Goal: Task Accomplishment & Management: Use online tool/utility

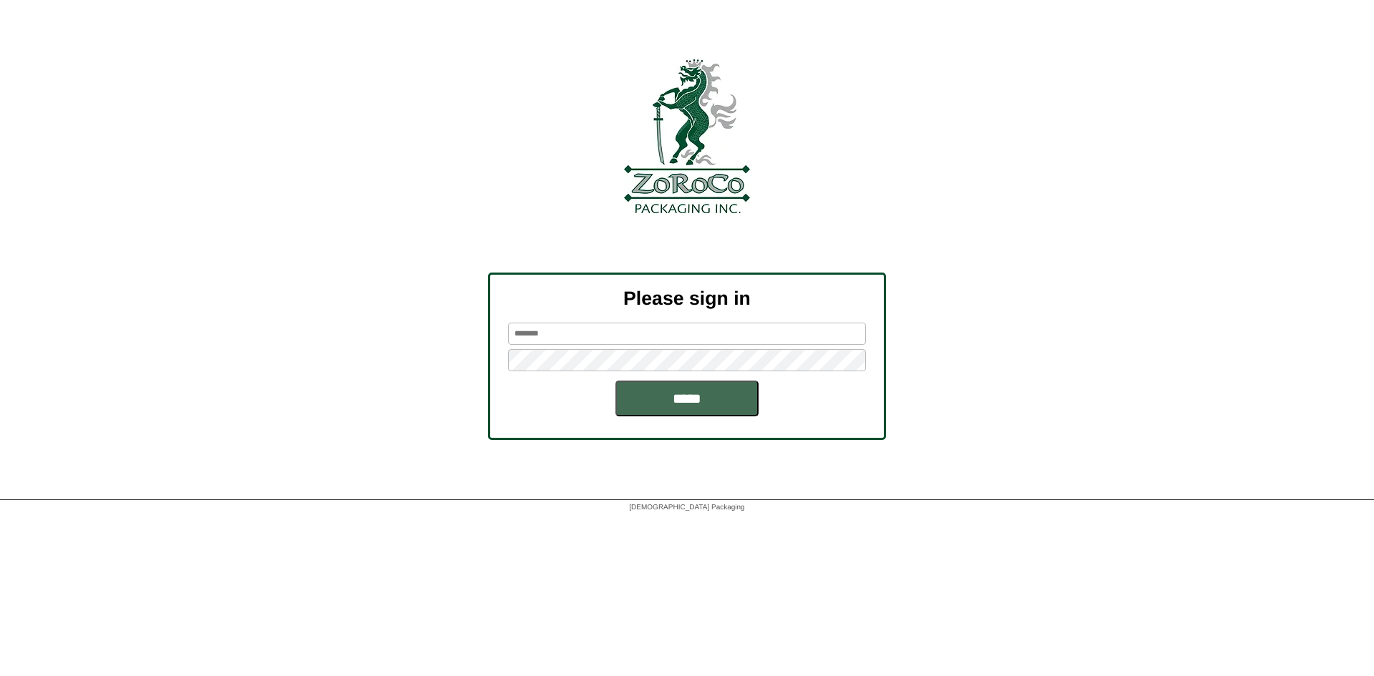
type input "********"
click at [681, 399] on input "*****" at bounding box center [686, 399] width 143 height 36
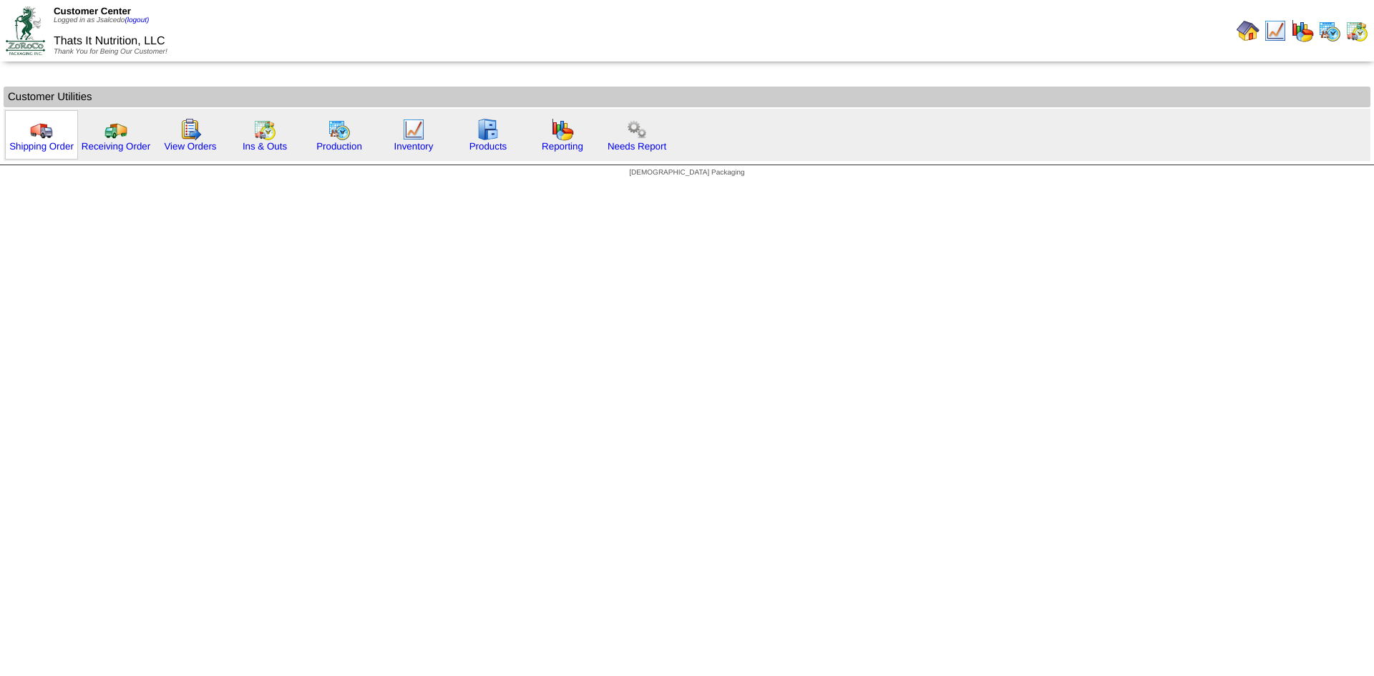
click at [51, 132] on img at bounding box center [41, 129] width 23 height 23
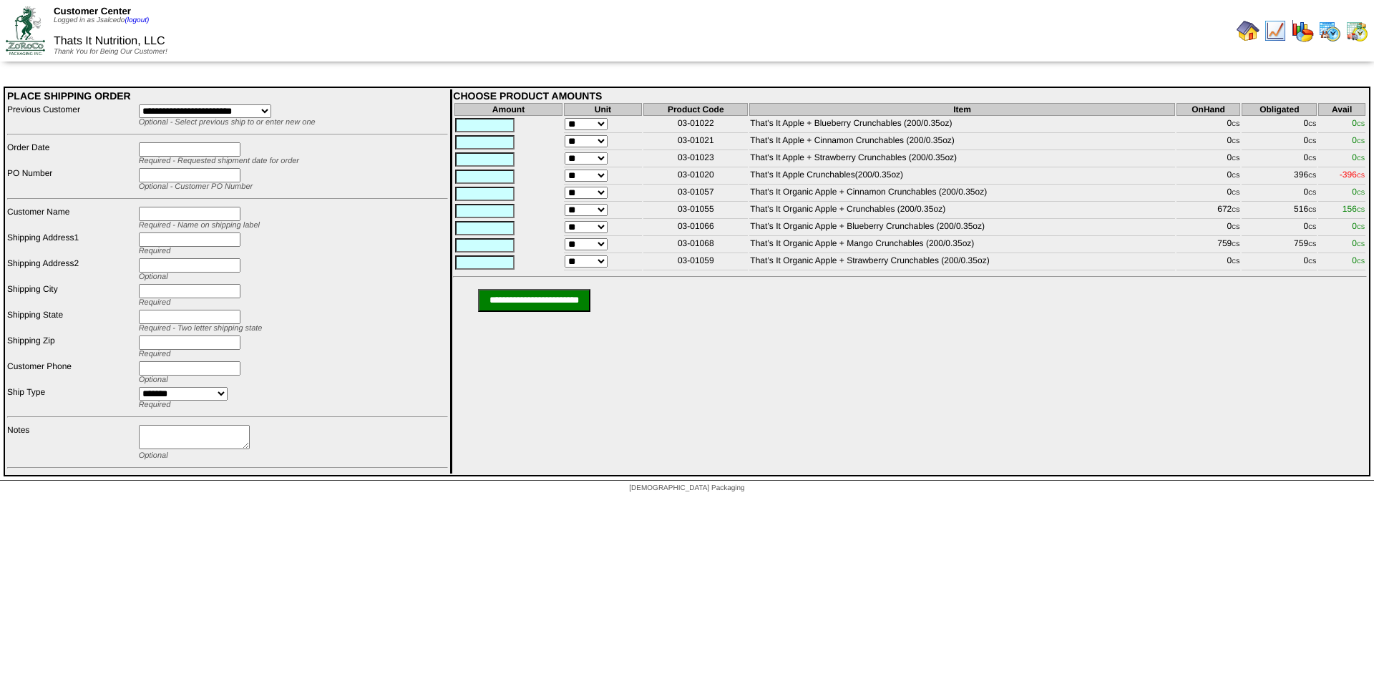
click at [1252, 30] on img at bounding box center [1248, 30] width 23 height 23
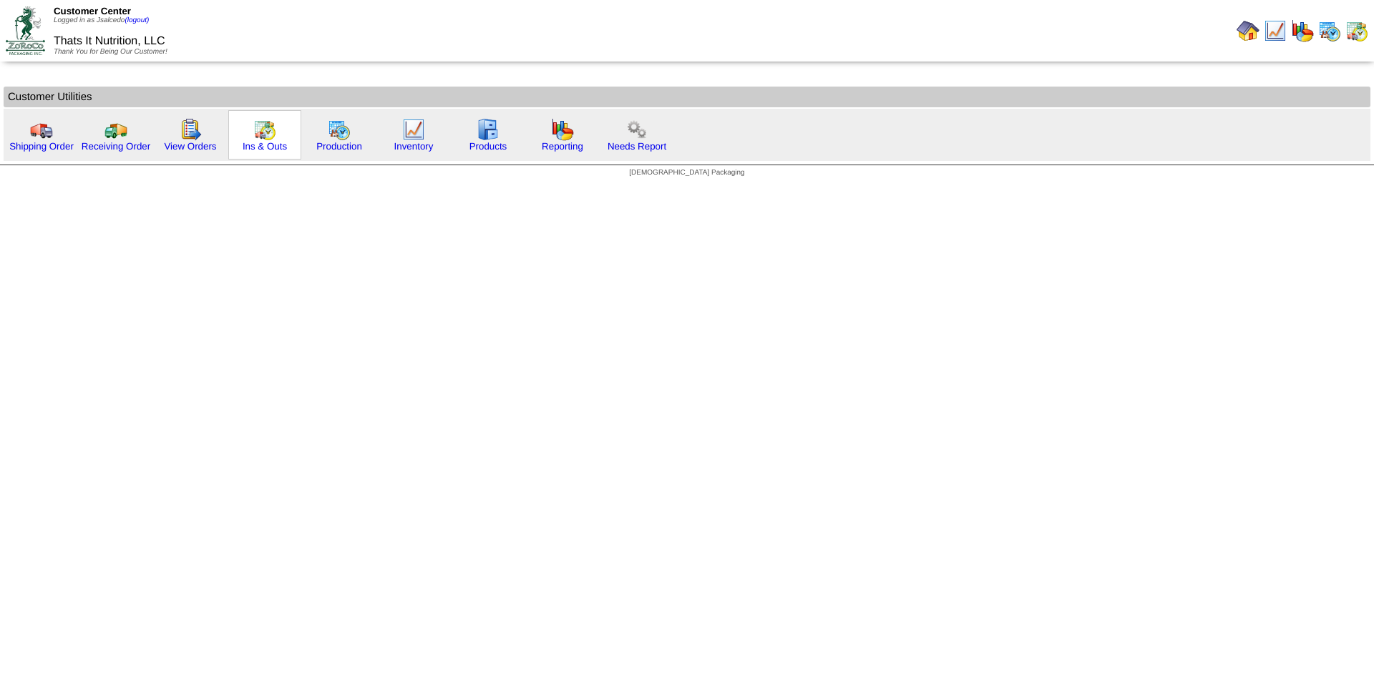
click at [263, 126] on img at bounding box center [264, 129] width 23 height 23
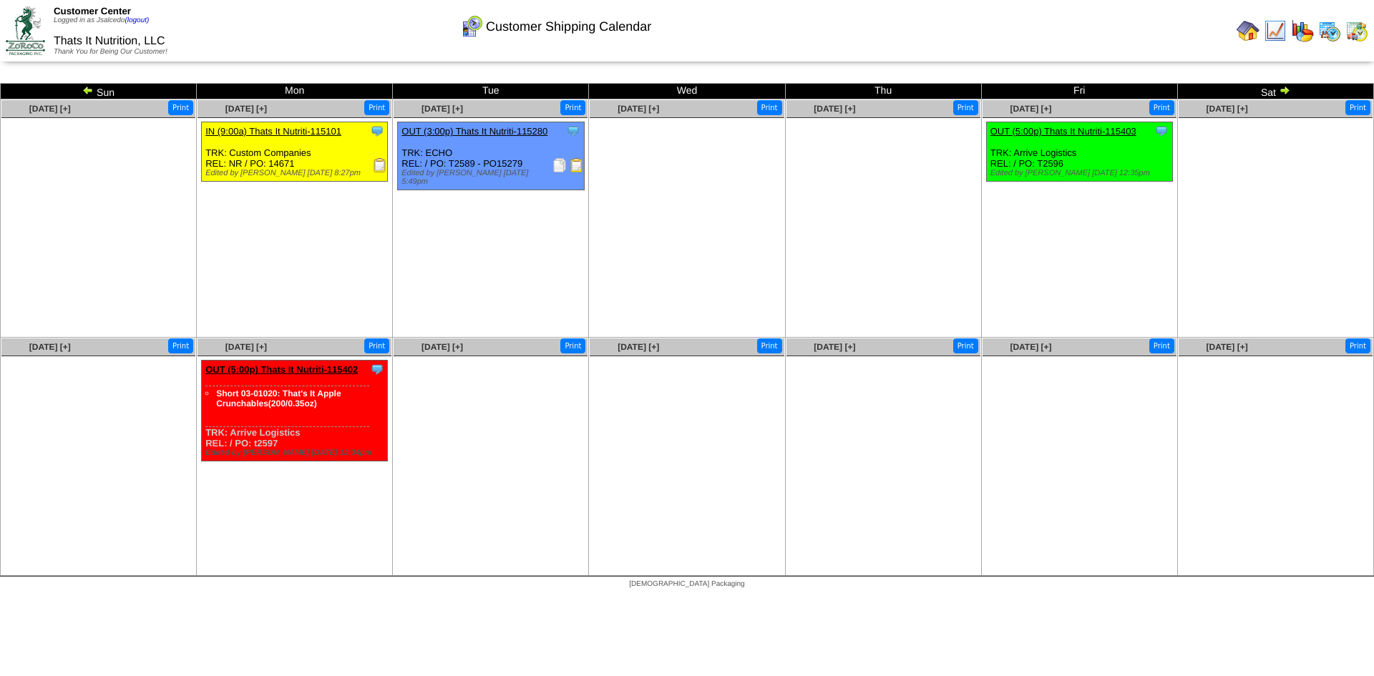
click at [1361, 35] on img at bounding box center [1356, 30] width 23 height 23
click at [1359, 35] on img at bounding box center [1356, 30] width 23 height 23
click at [1332, 31] on img at bounding box center [1329, 30] width 23 height 23
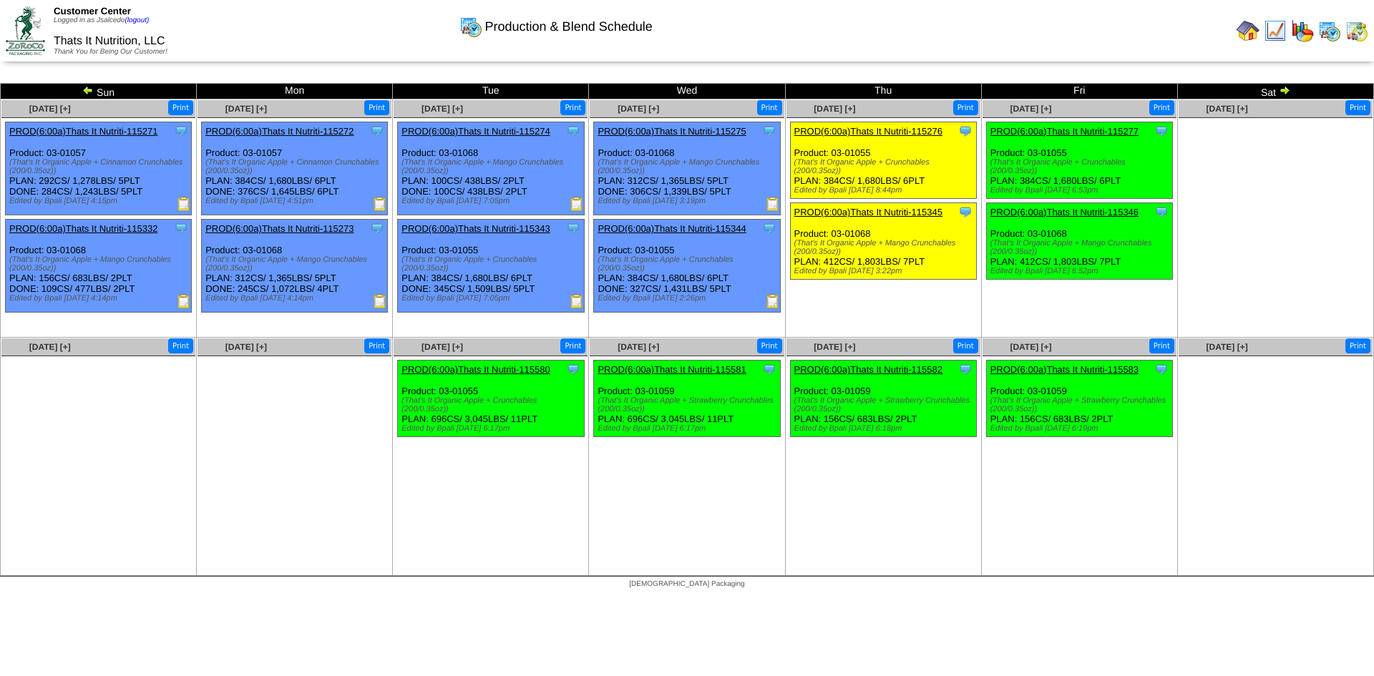
click at [1243, 31] on img at bounding box center [1248, 30] width 23 height 23
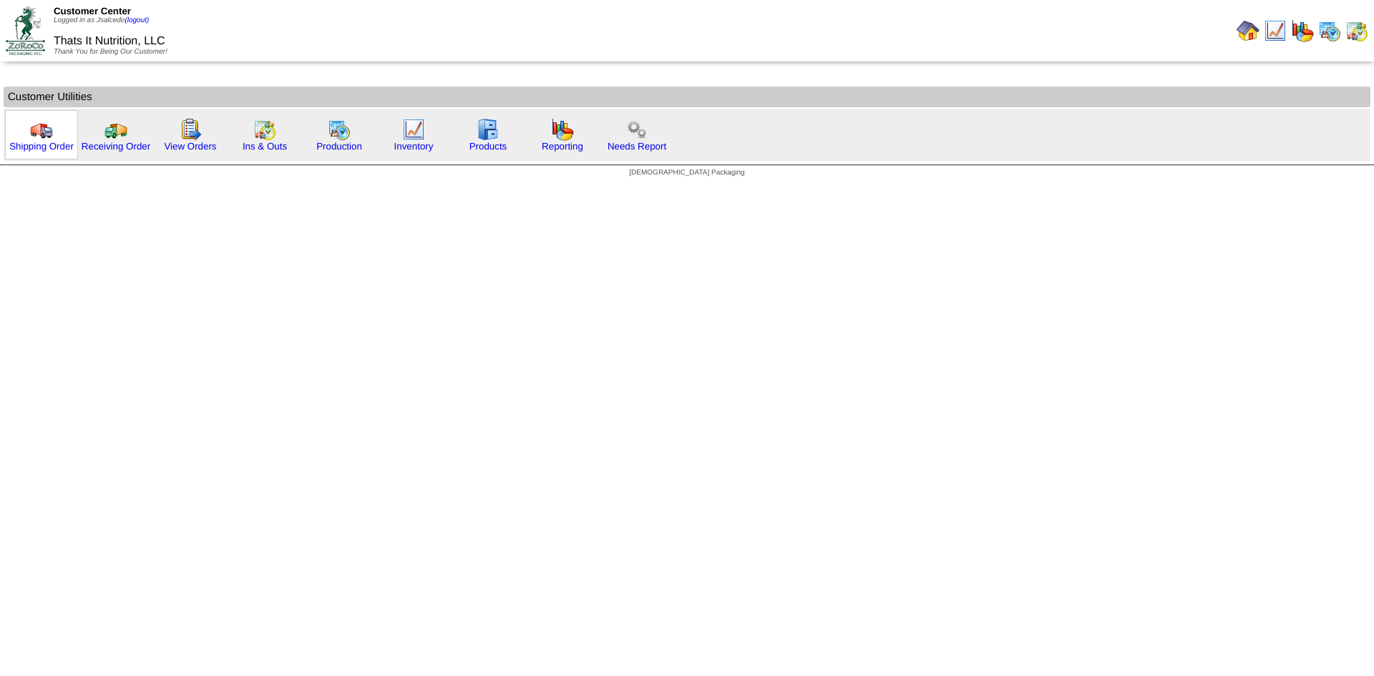
click at [43, 136] on img at bounding box center [41, 129] width 23 height 23
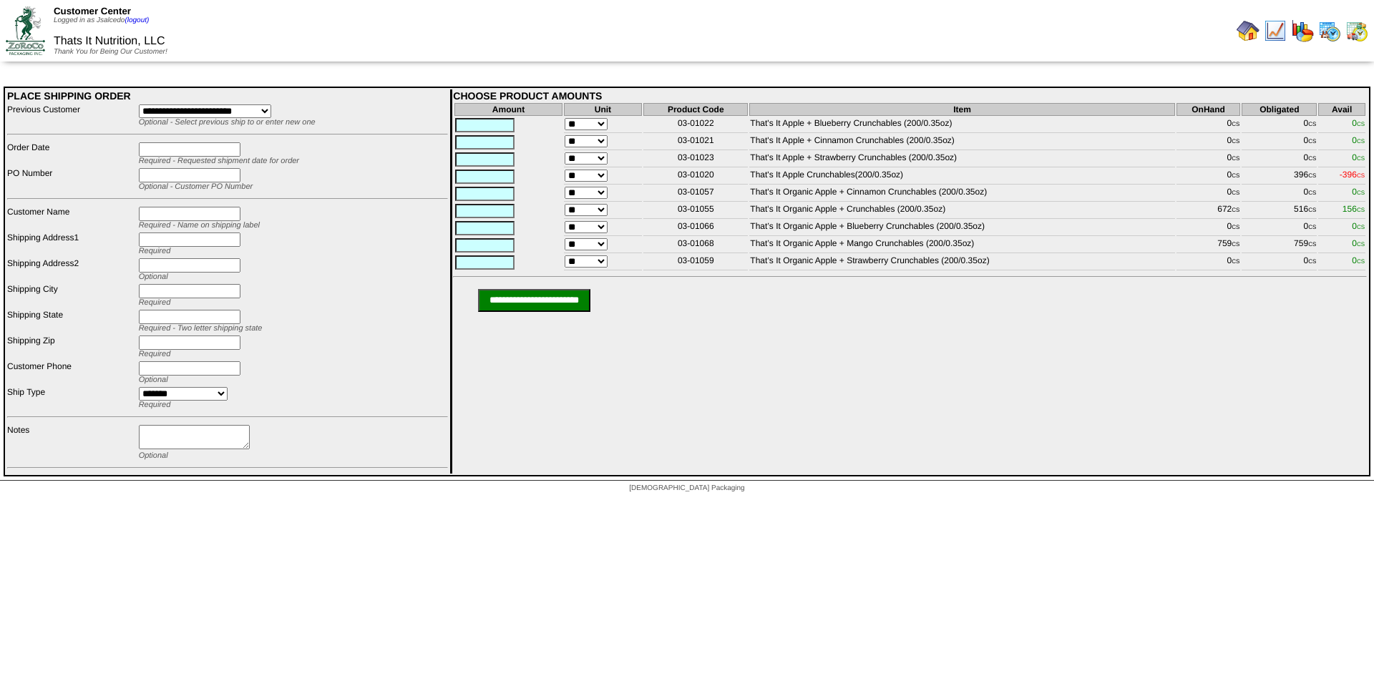
click at [1305, 31] on img at bounding box center [1302, 30] width 23 height 23
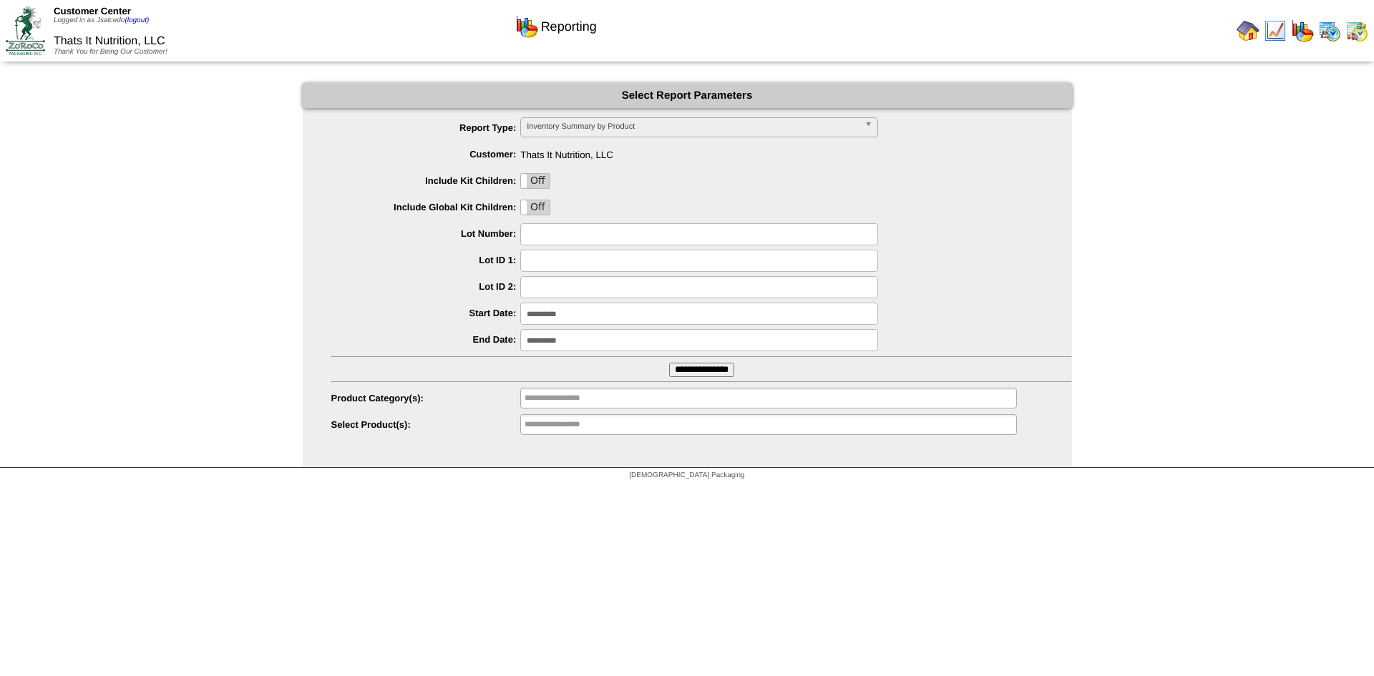
click at [1247, 31] on img at bounding box center [1248, 30] width 23 height 23
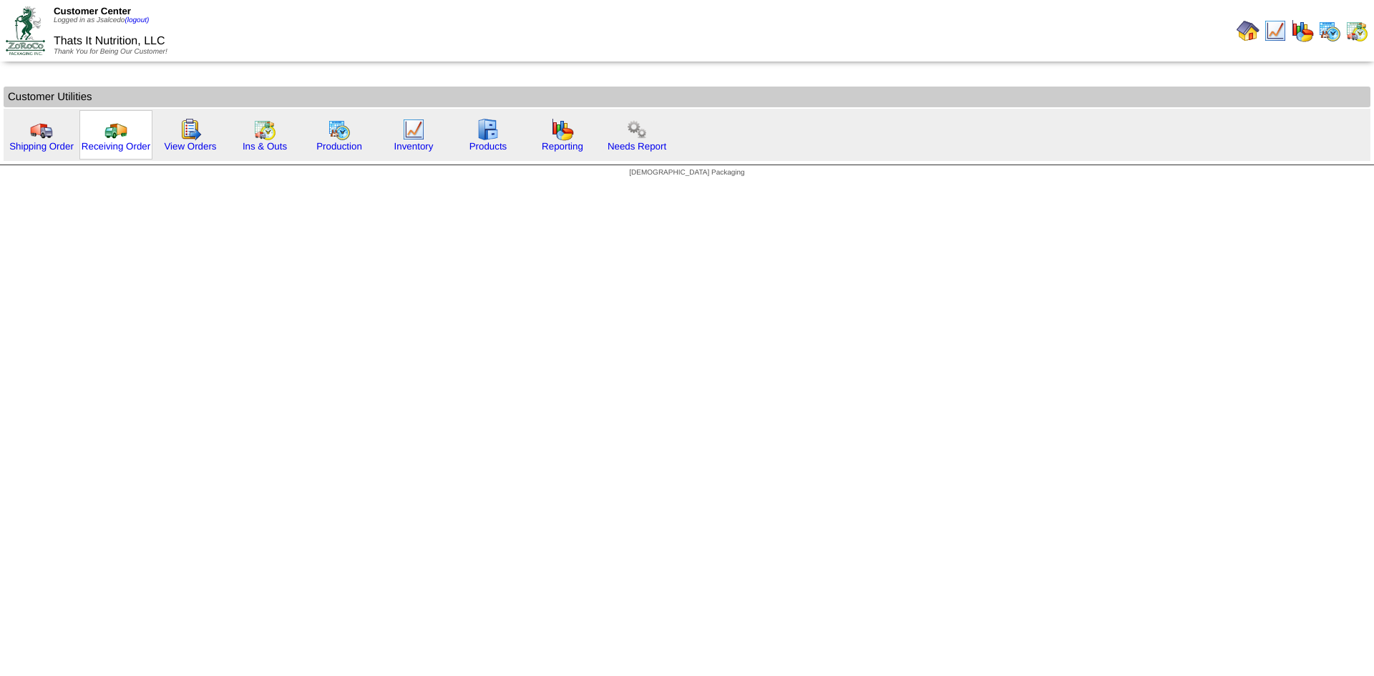
click at [105, 135] on img at bounding box center [115, 129] width 23 height 23
click at [271, 132] on img at bounding box center [264, 129] width 23 height 23
click at [188, 130] on img at bounding box center [190, 129] width 23 height 23
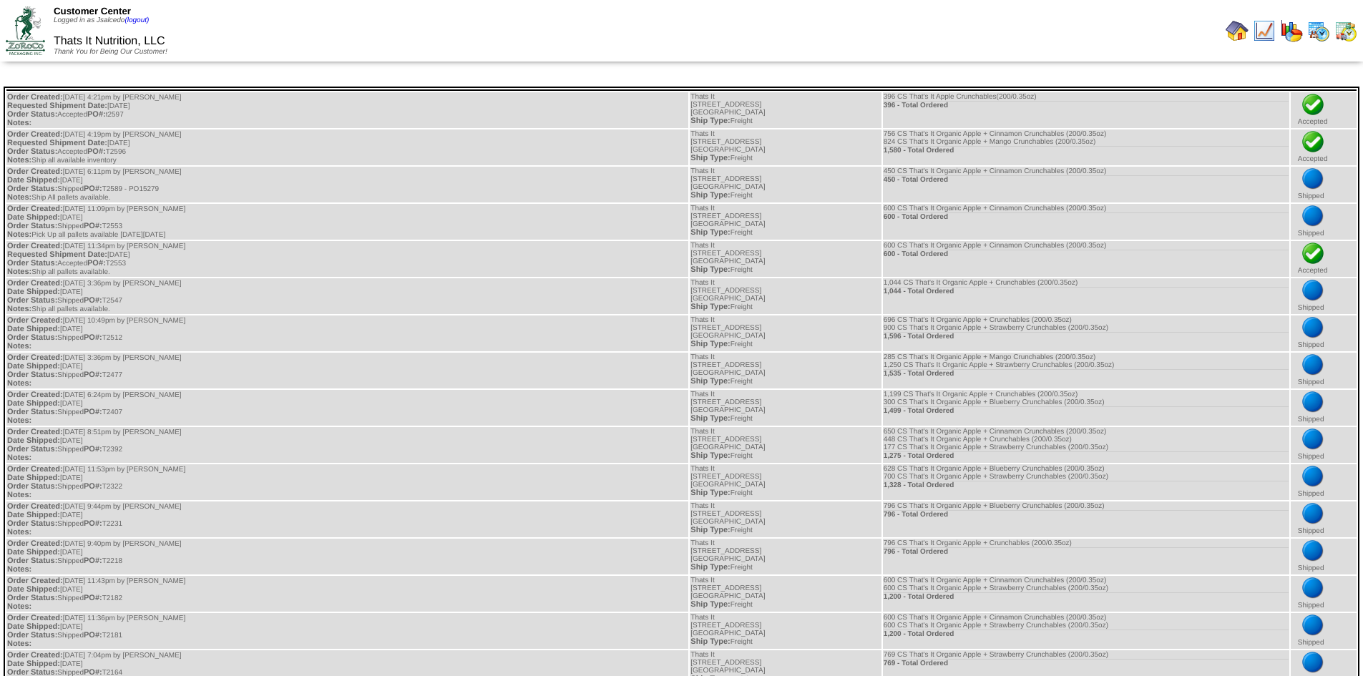
click at [1346, 31] on img at bounding box center [1346, 30] width 23 height 23
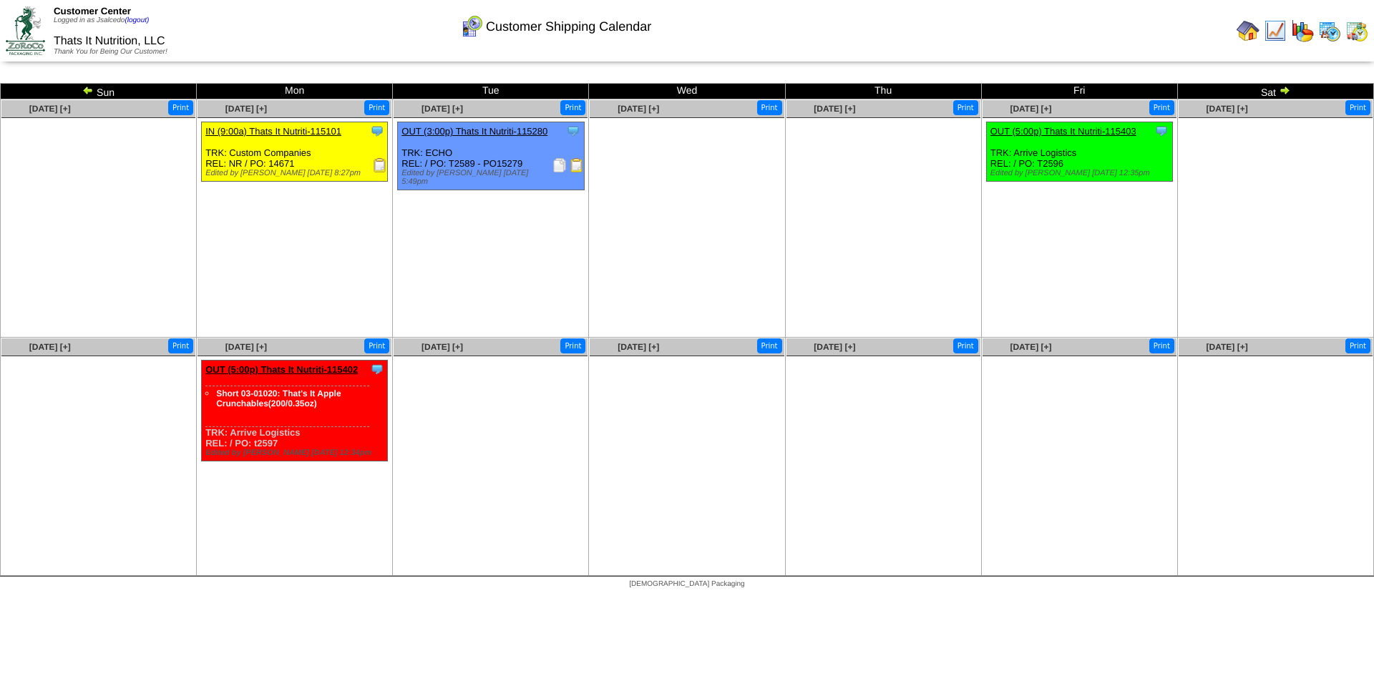
click at [1320, 31] on img at bounding box center [1329, 30] width 23 height 23
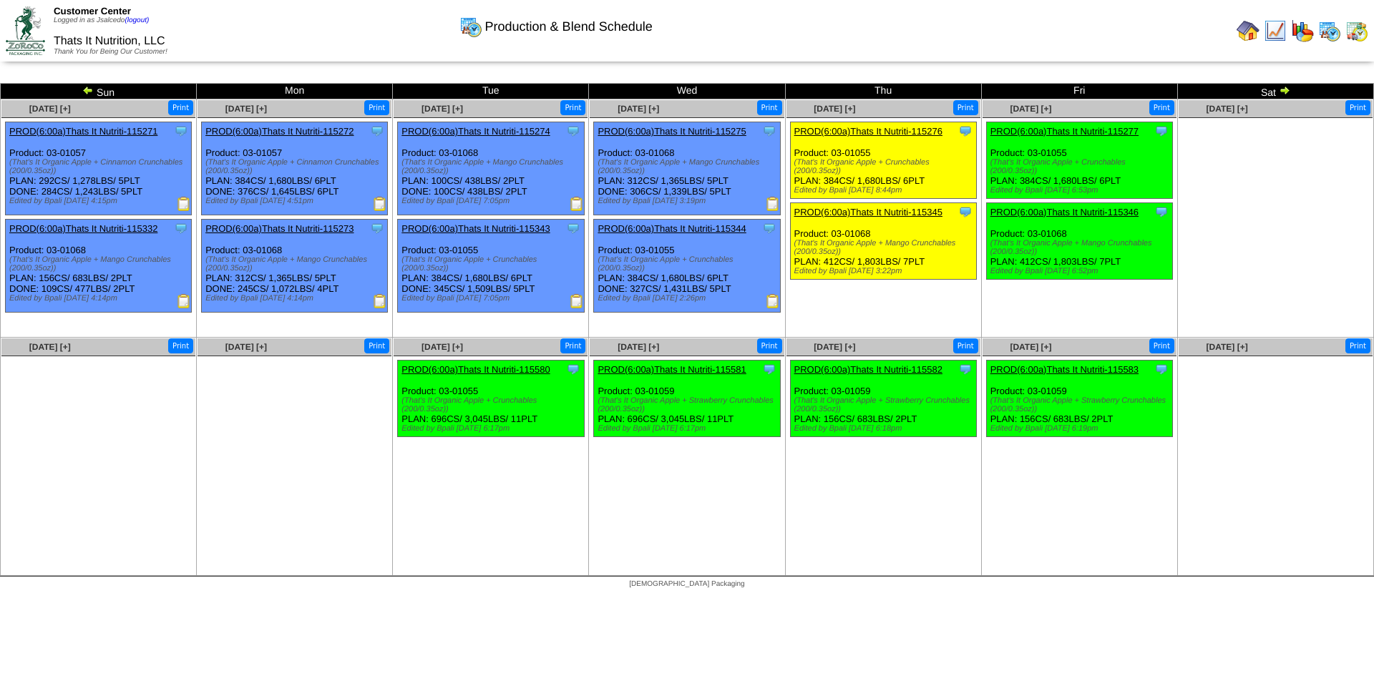
click at [1239, 26] on img at bounding box center [1248, 30] width 23 height 23
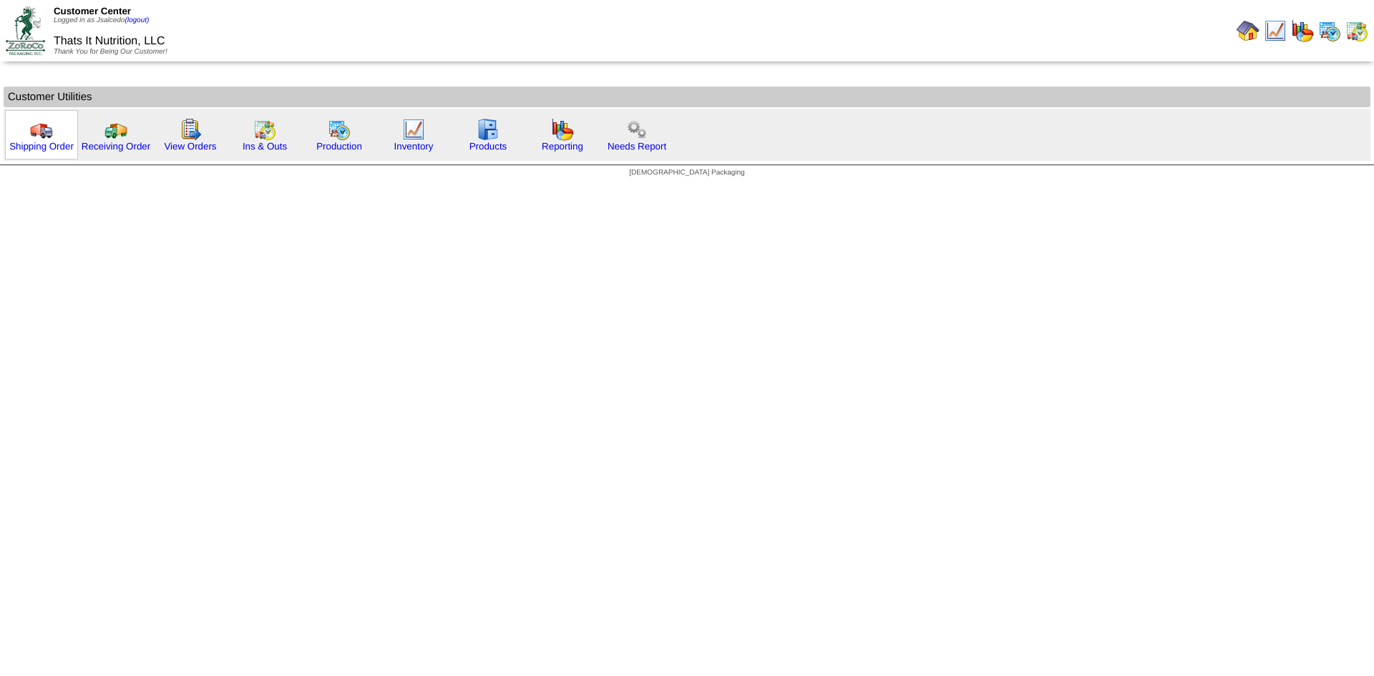
click at [36, 133] on img at bounding box center [41, 129] width 23 height 23
